Goal: Task Accomplishment & Management: Use online tool/utility

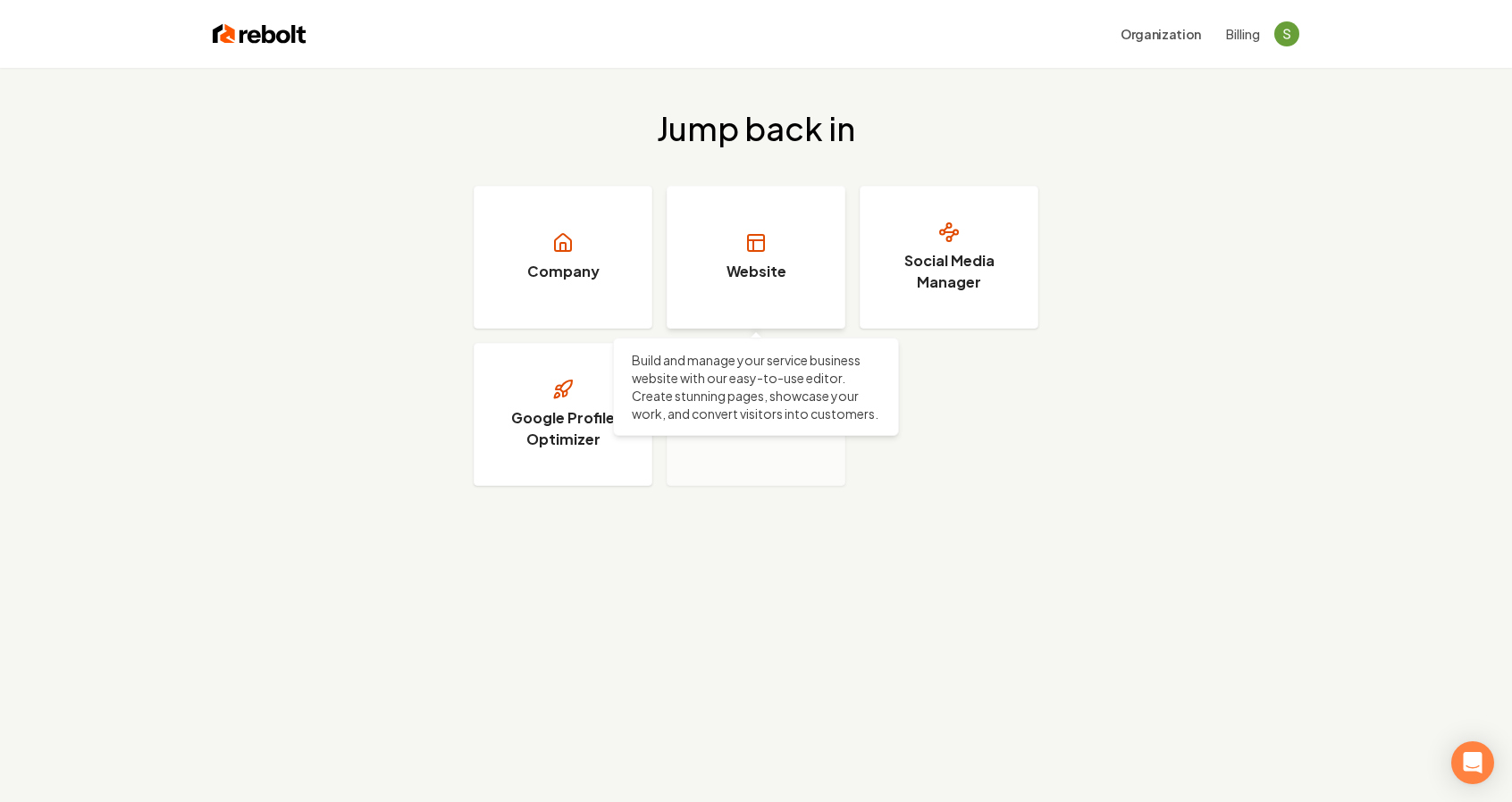
click at [708, 260] on link "Website" at bounding box center [756, 257] width 178 height 143
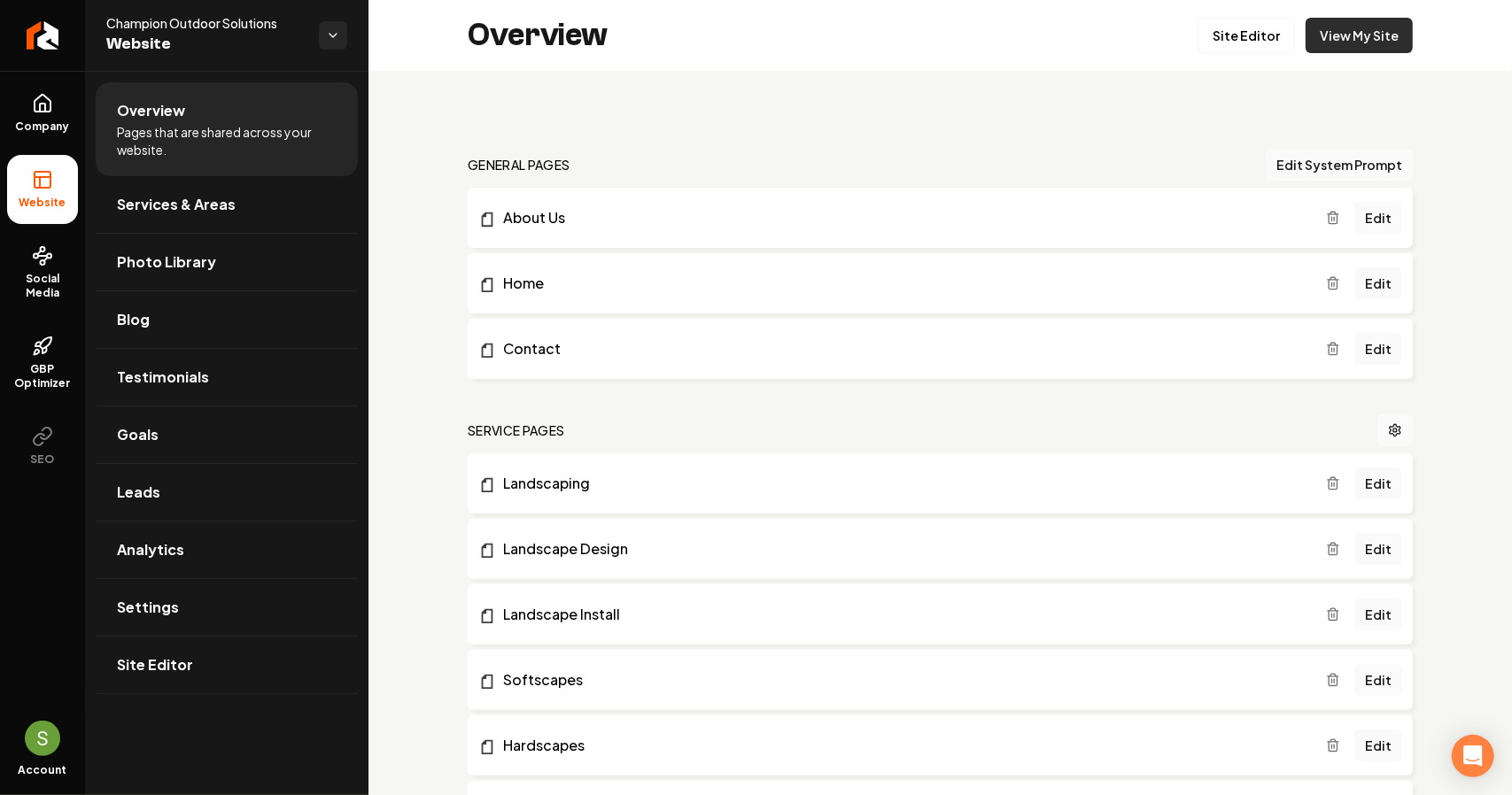
click at [1326, 26] on link "View My Site" at bounding box center [1359, 35] width 107 height 36
click at [127, 535] on link "Analytics" at bounding box center [226, 550] width 262 height 57
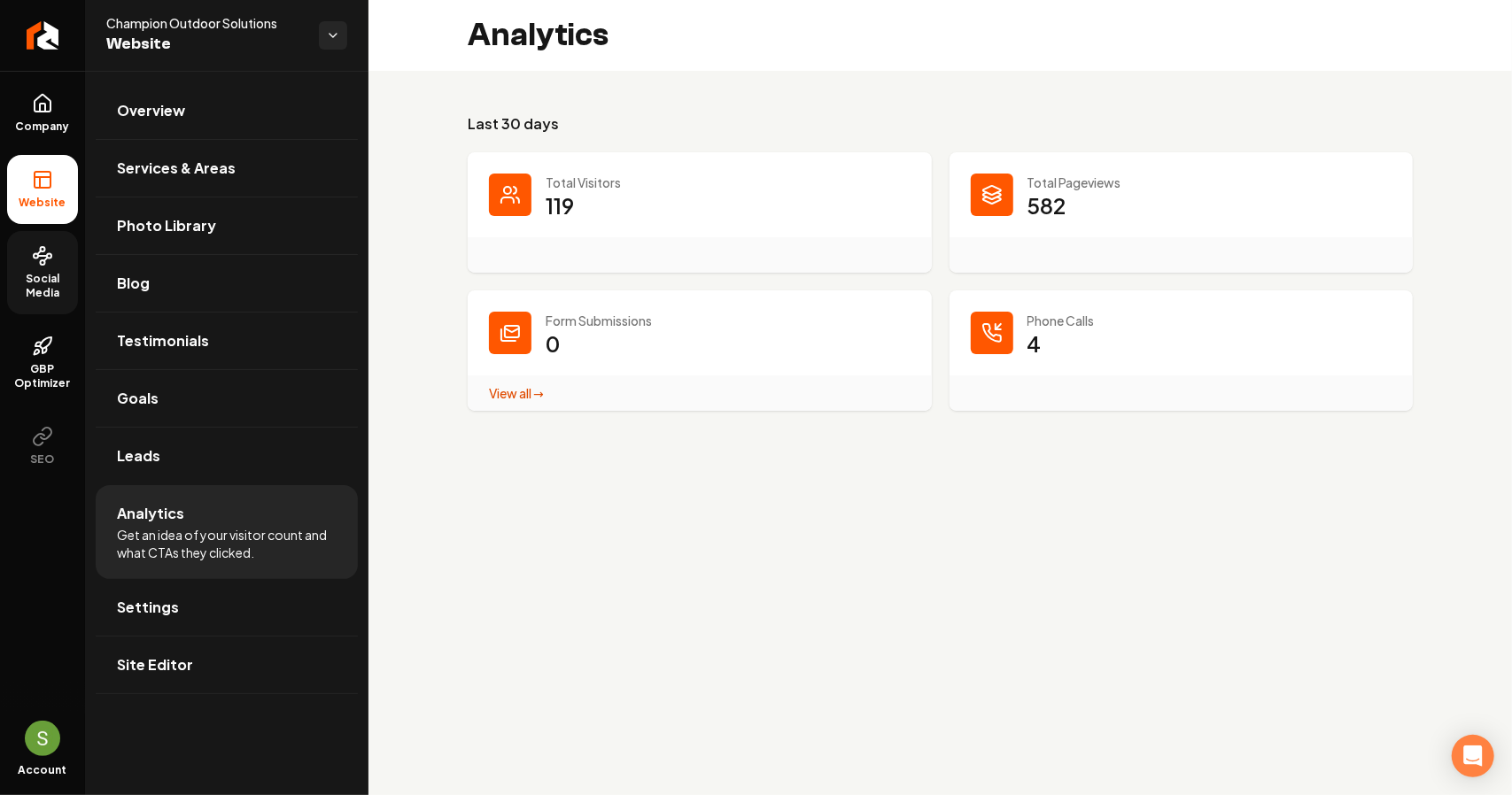
click at [43, 272] on span "Social Media" at bounding box center [42, 286] width 71 height 28
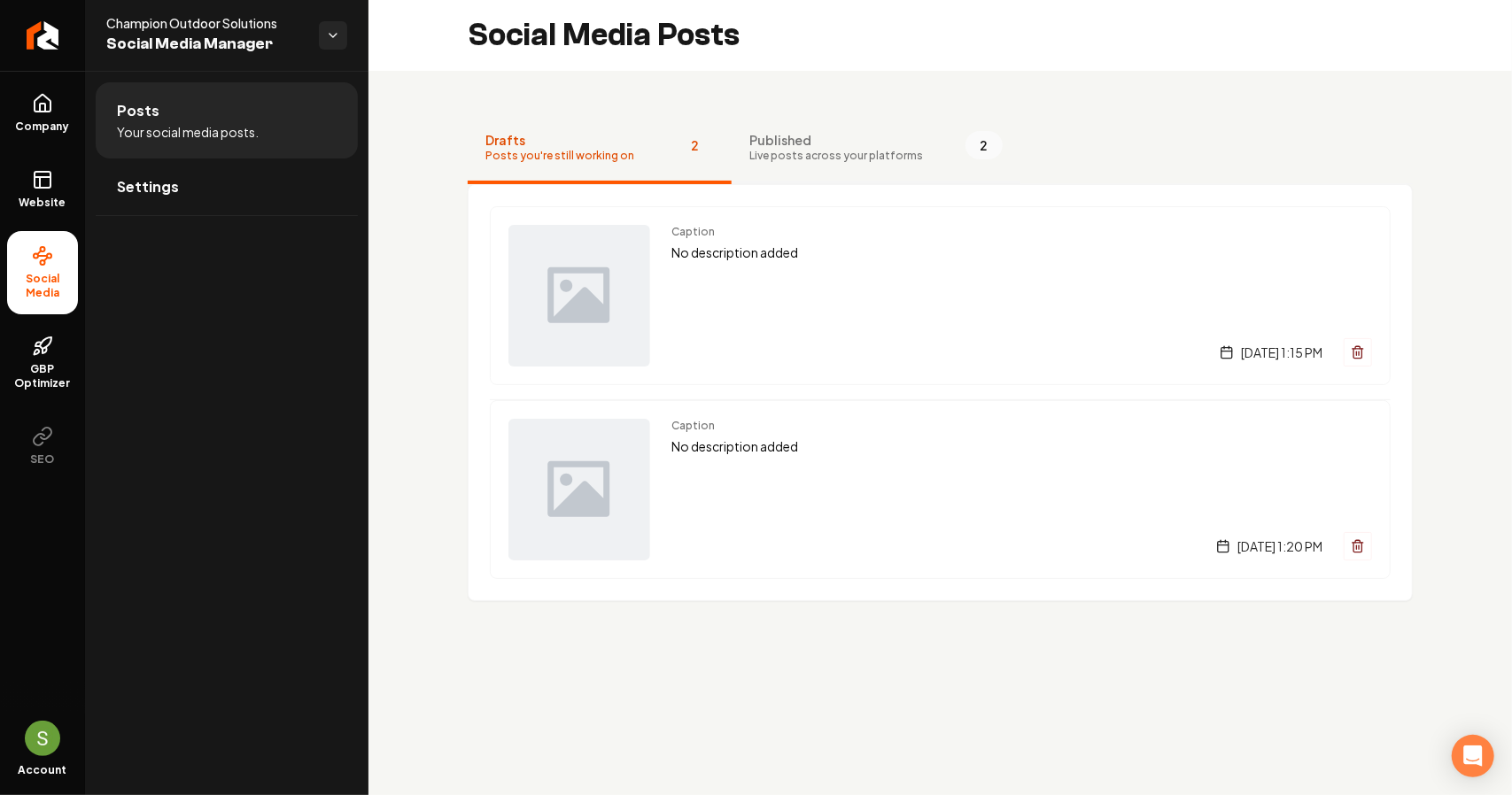
click at [820, 135] on span "Published" at bounding box center [837, 140] width 174 height 17
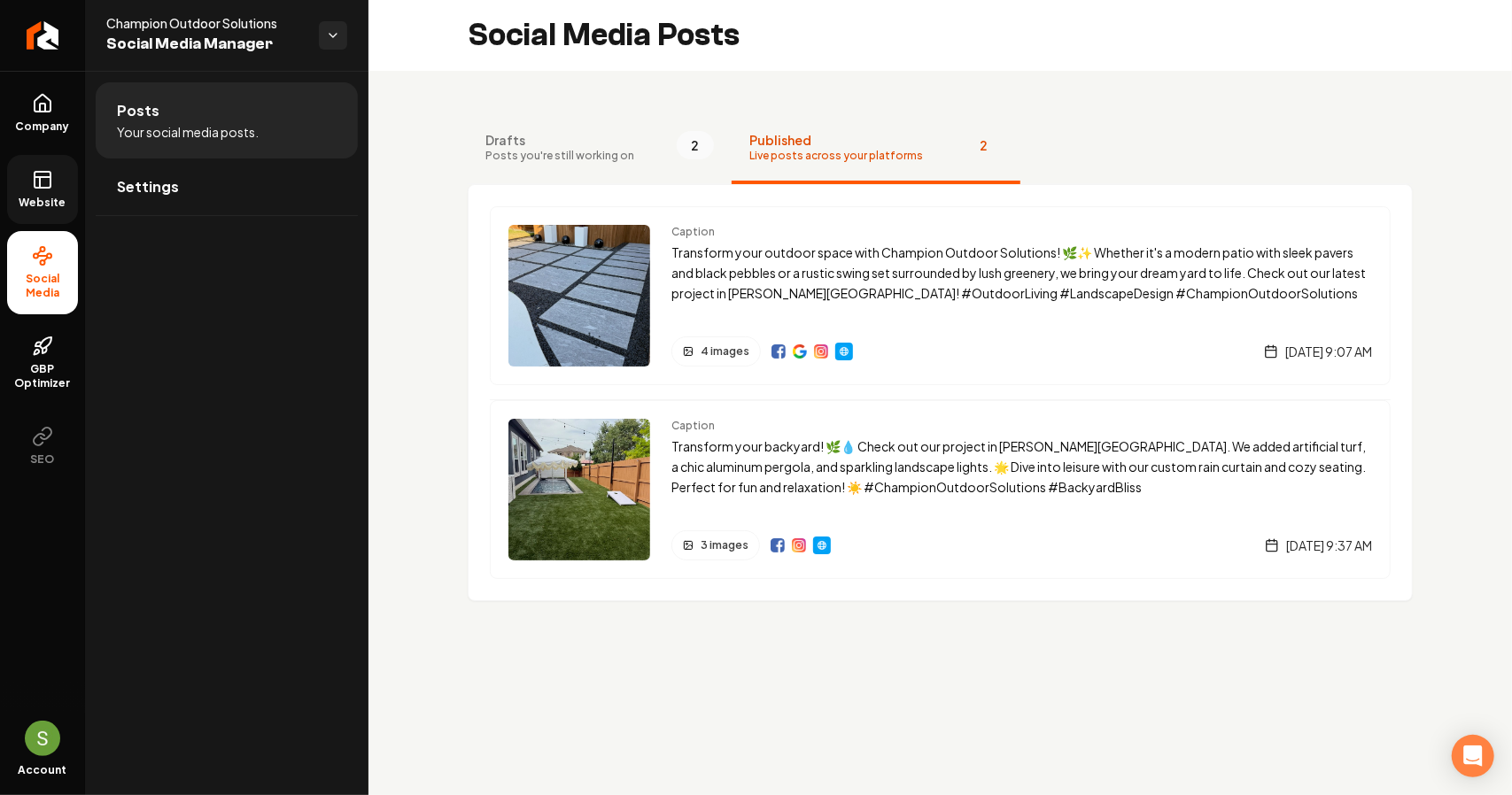
click at [30, 182] on link "Website" at bounding box center [42, 189] width 71 height 70
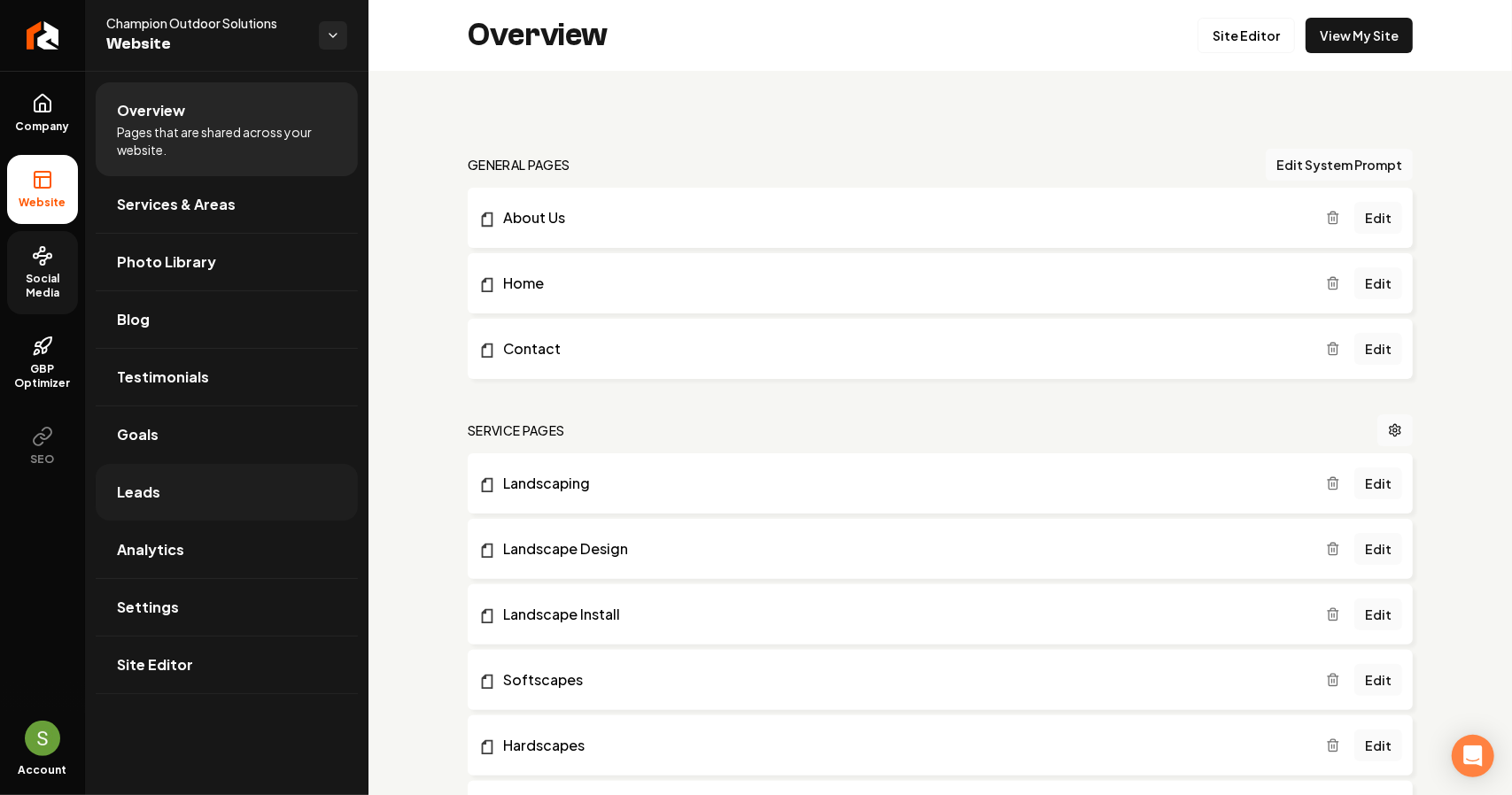
click at [186, 485] on link "Leads" at bounding box center [226, 492] width 262 height 57
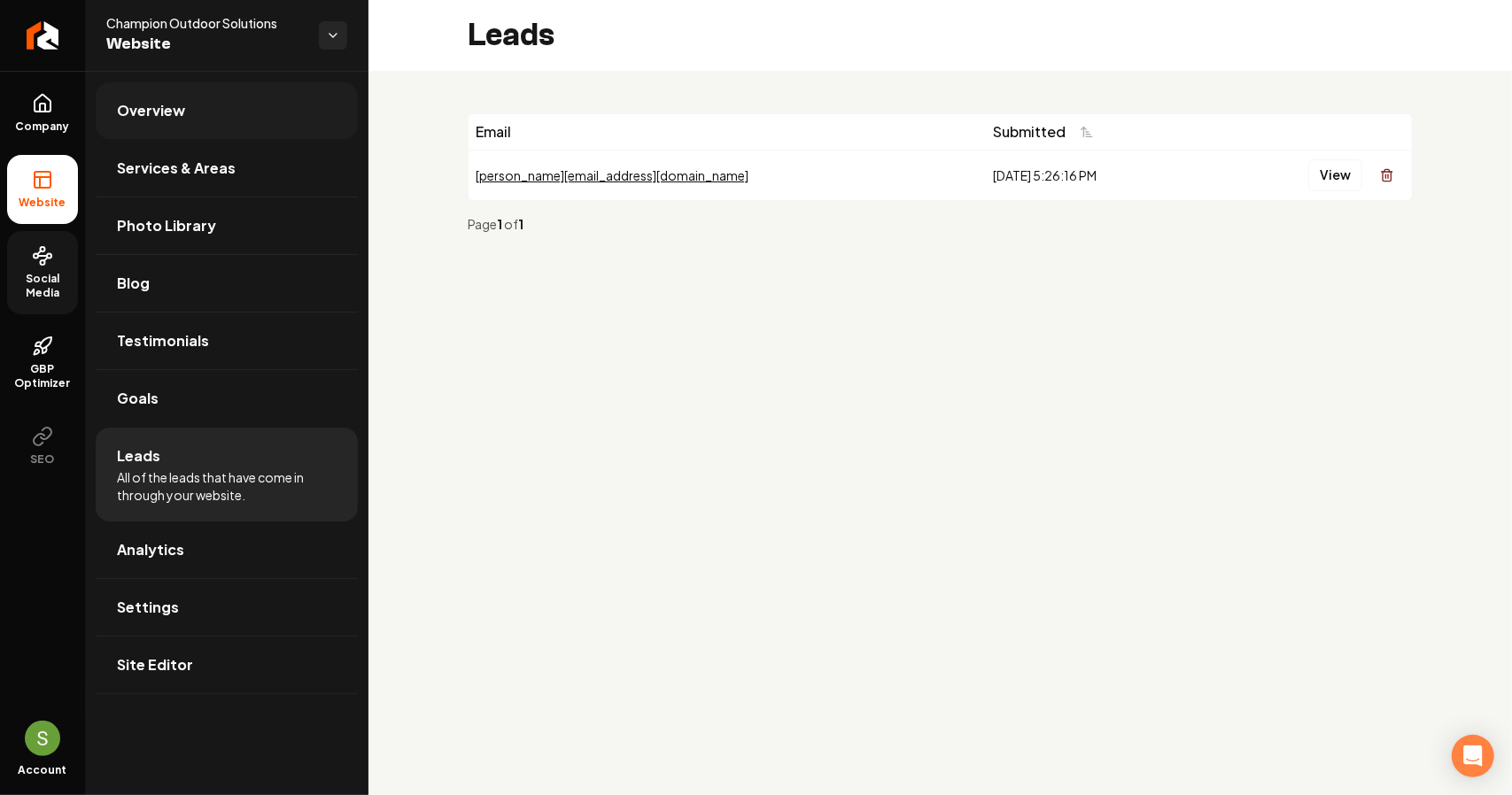
click at [183, 122] on link "Overview" at bounding box center [226, 110] width 262 height 57
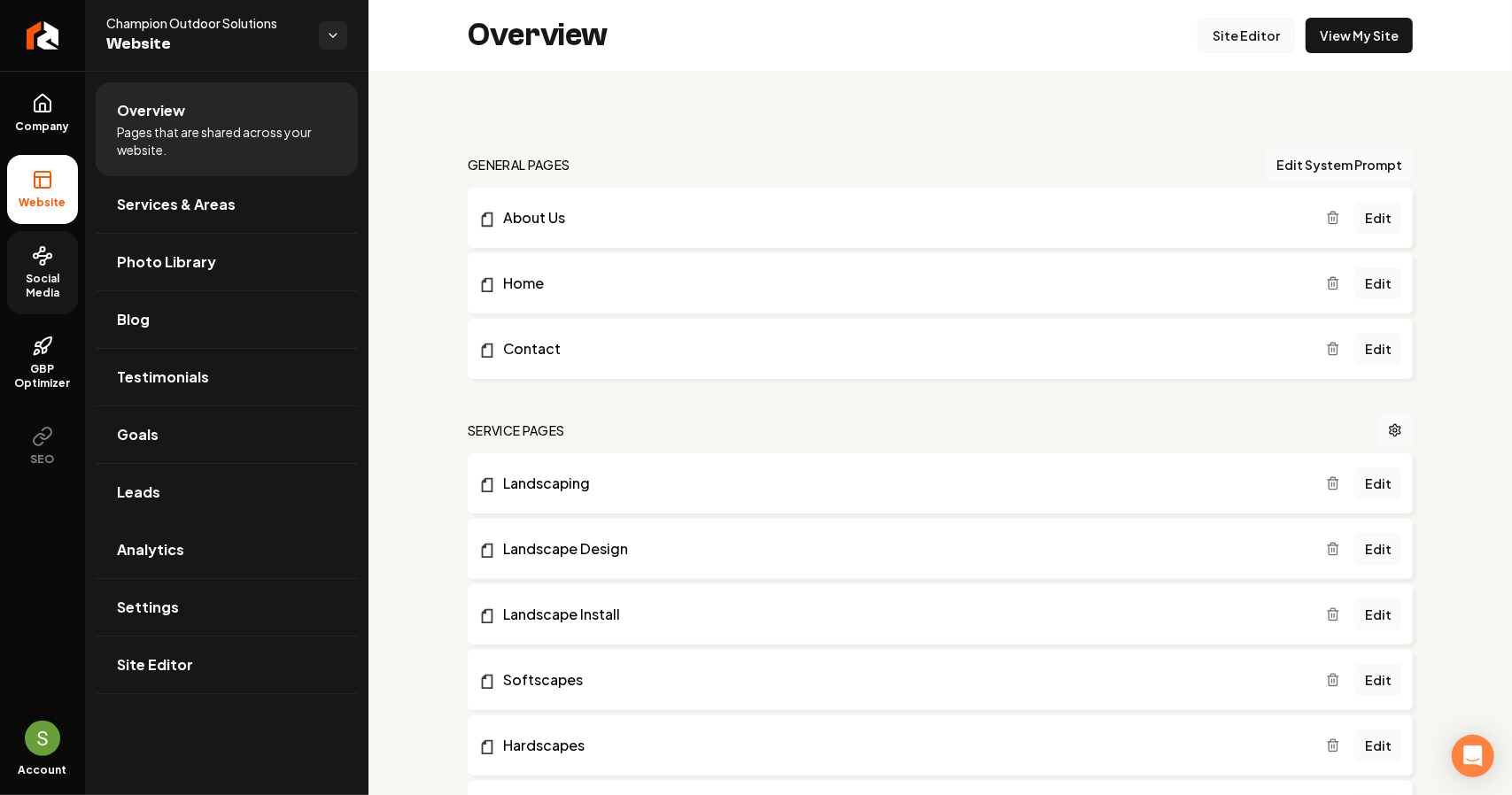
click at [1266, 39] on link "Site Editor" at bounding box center [1246, 35] width 98 height 36
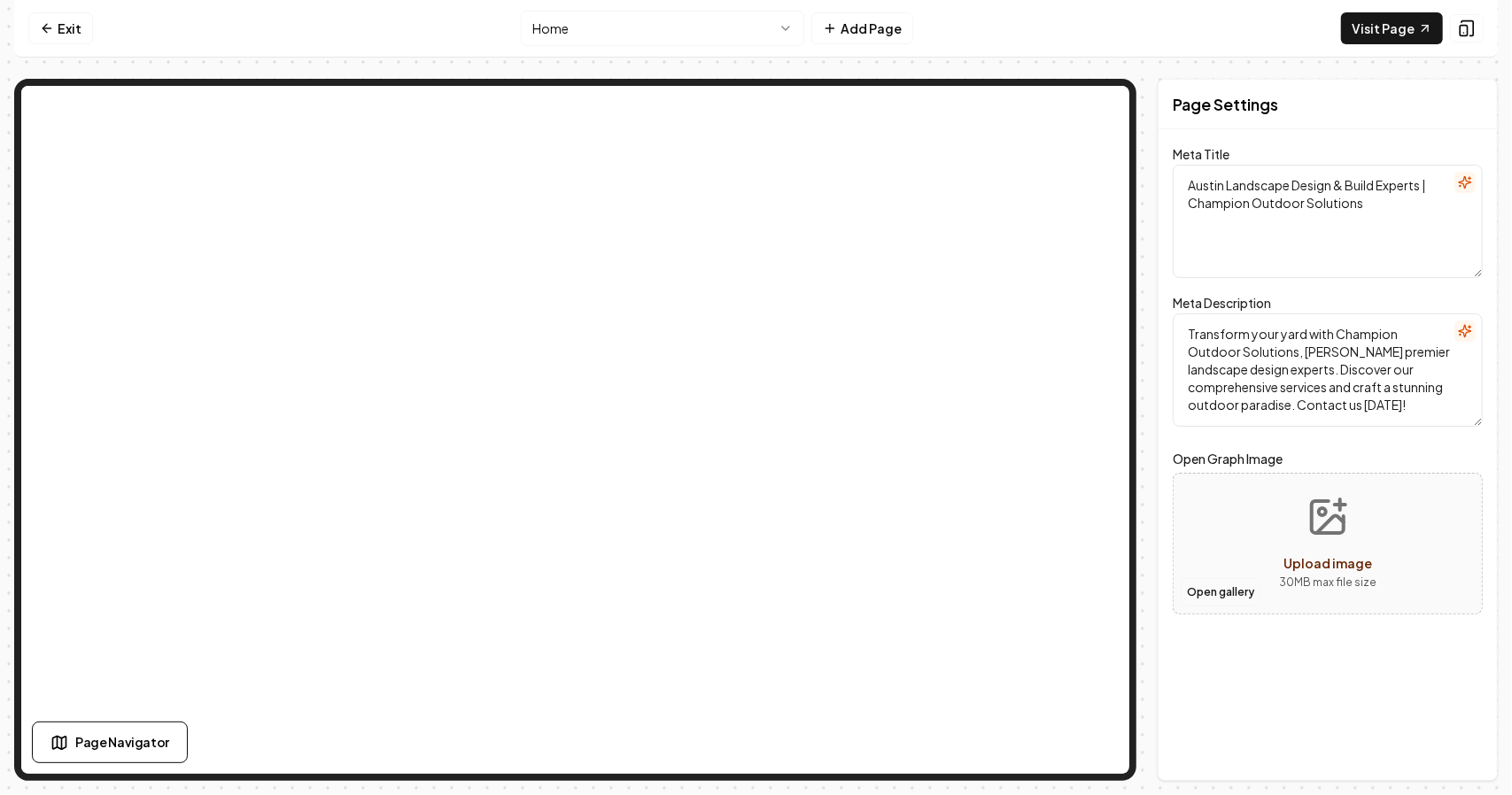
click at [1239, 587] on button "Open gallery" at bounding box center [1220, 592] width 80 height 28
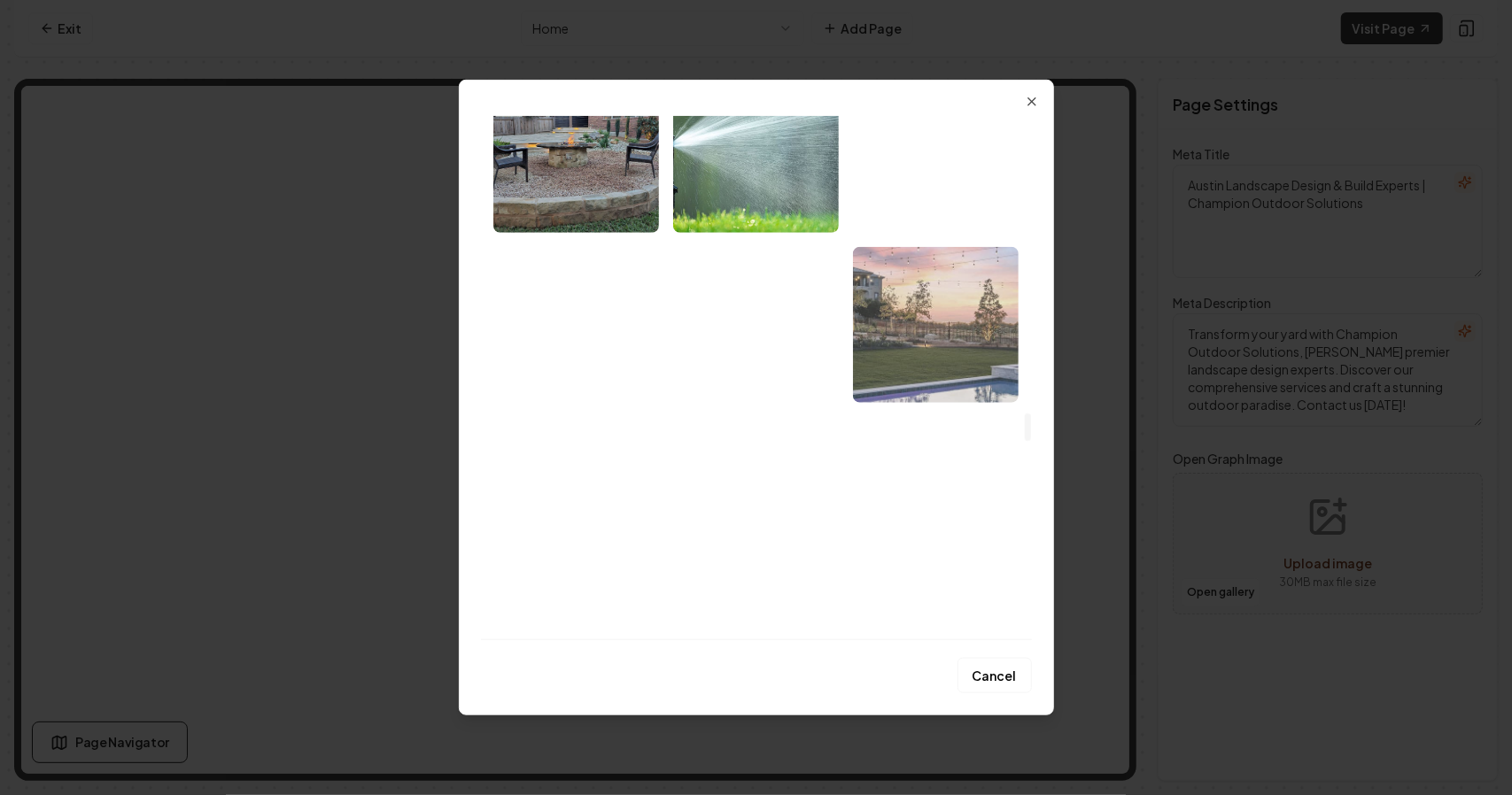
scroll to position [6466, 0]
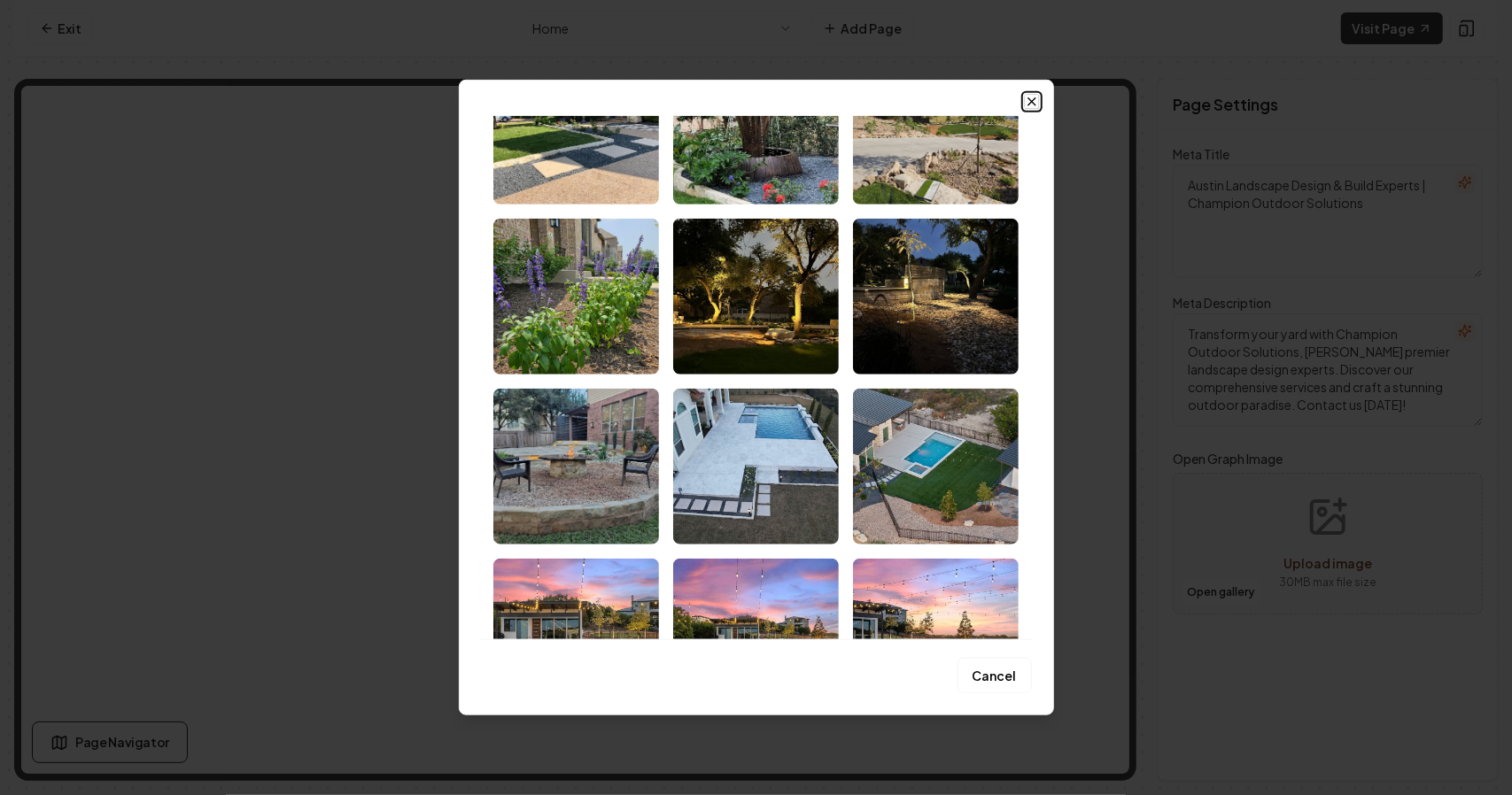
click at [1025, 99] on icon "button" at bounding box center [1032, 101] width 14 height 14
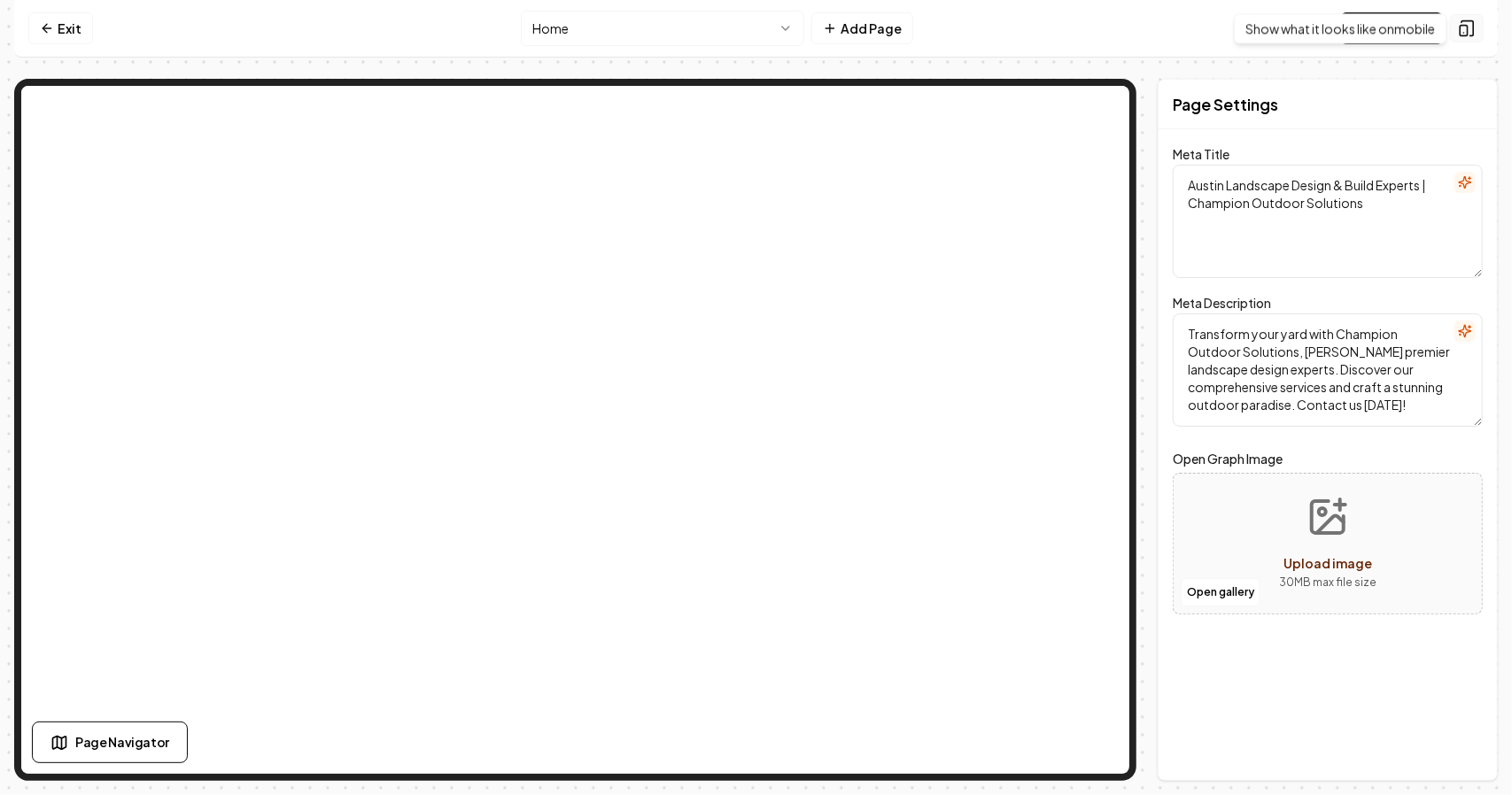
click at [1470, 26] on icon at bounding box center [1467, 28] width 17 height 17
